Goal: Task Accomplishment & Management: Manage account settings

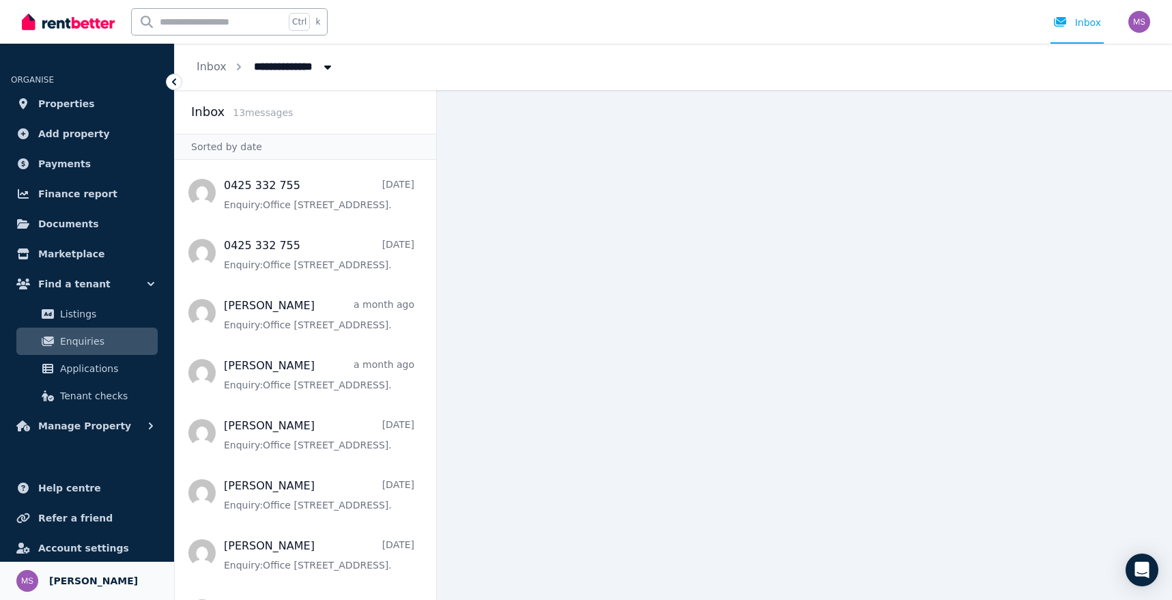
click at [76, 598] on link "Your profile [PERSON_NAME]" at bounding box center [87, 581] width 174 height 38
